Goal: Navigation & Orientation: Find specific page/section

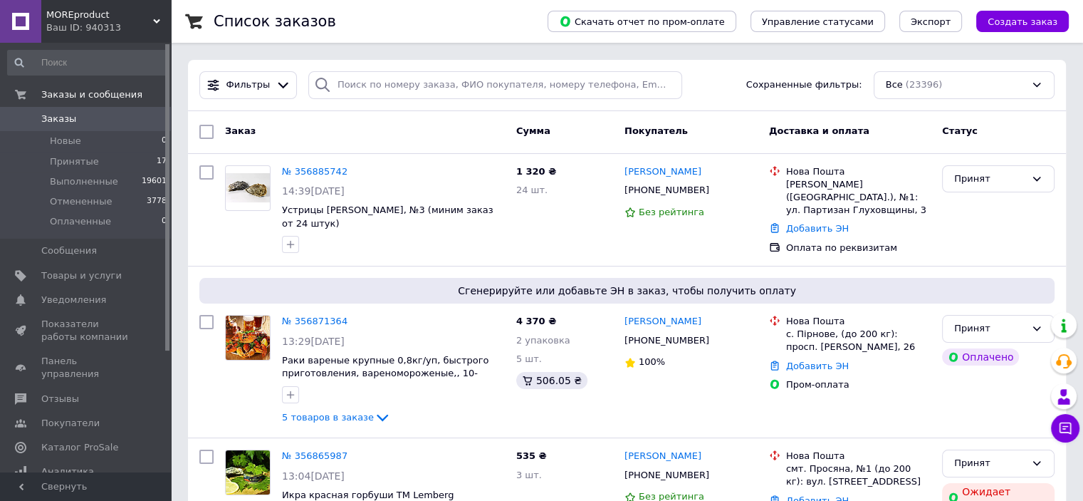
click at [162, 22] on div "Ваш ID: 940313" at bounding box center [108, 27] width 125 height 13
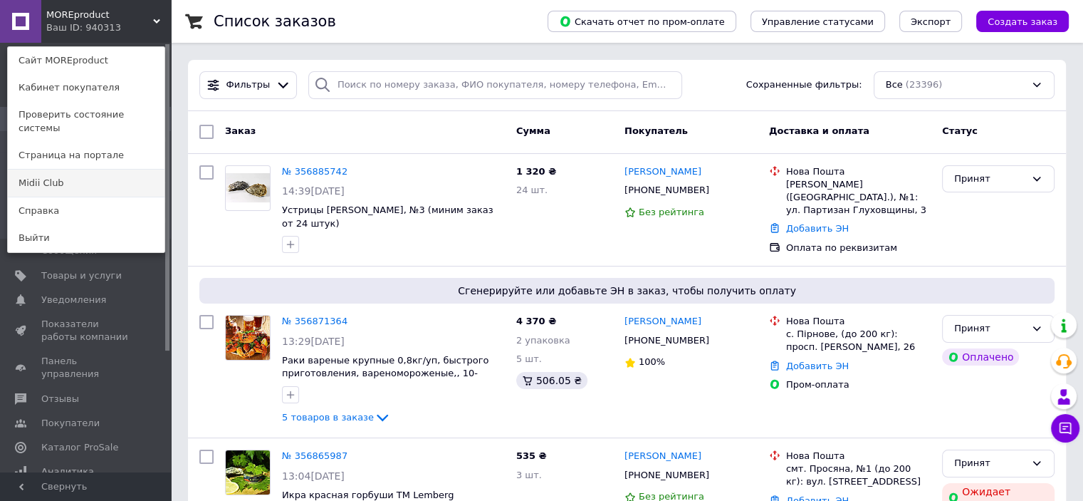
click at [100, 173] on link "Midii Club" at bounding box center [86, 182] width 157 height 27
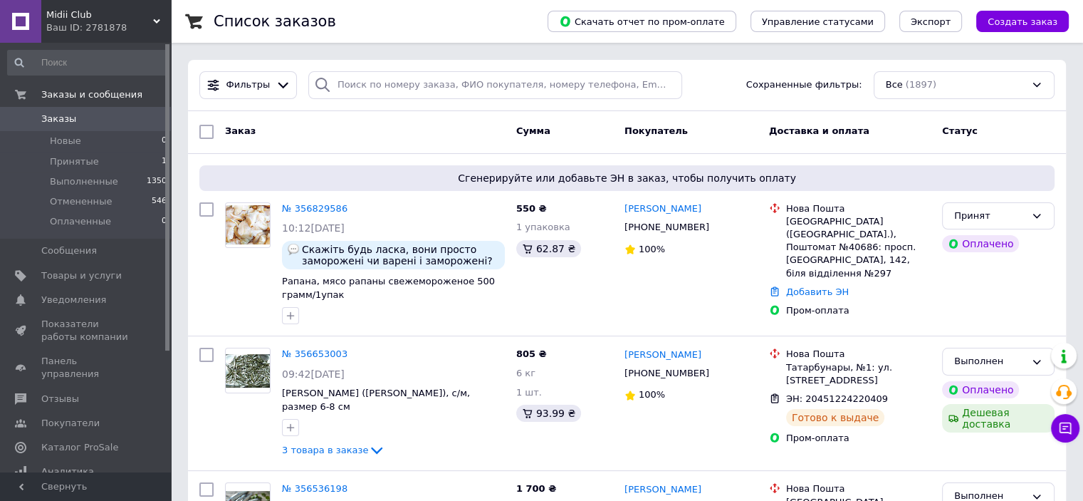
click at [157, 21] on use at bounding box center [156, 21] width 7 height 4
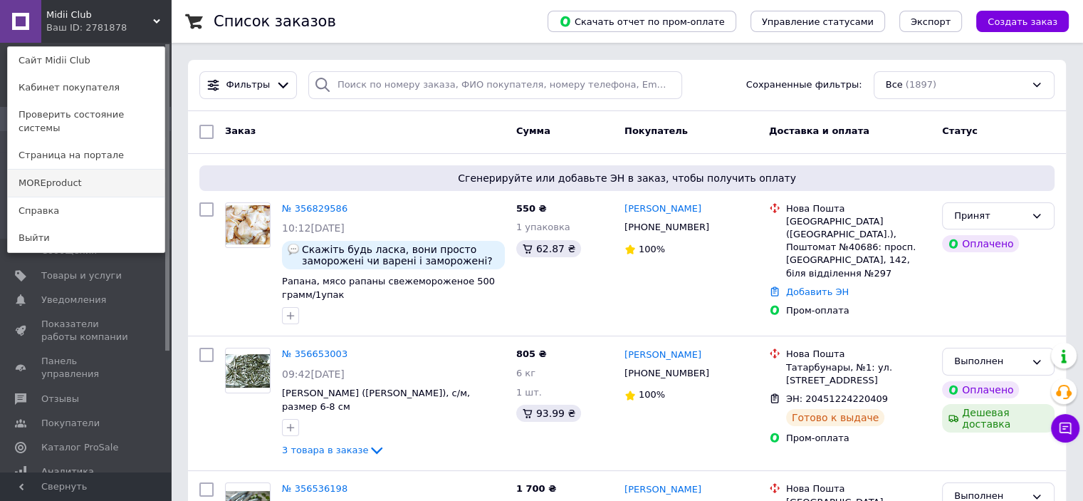
click at [129, 169] on link "MOREproduct" at bounding box center [86, 182] width 157 height 27
